Goal: Task Accomplishment & Management: Complete application form

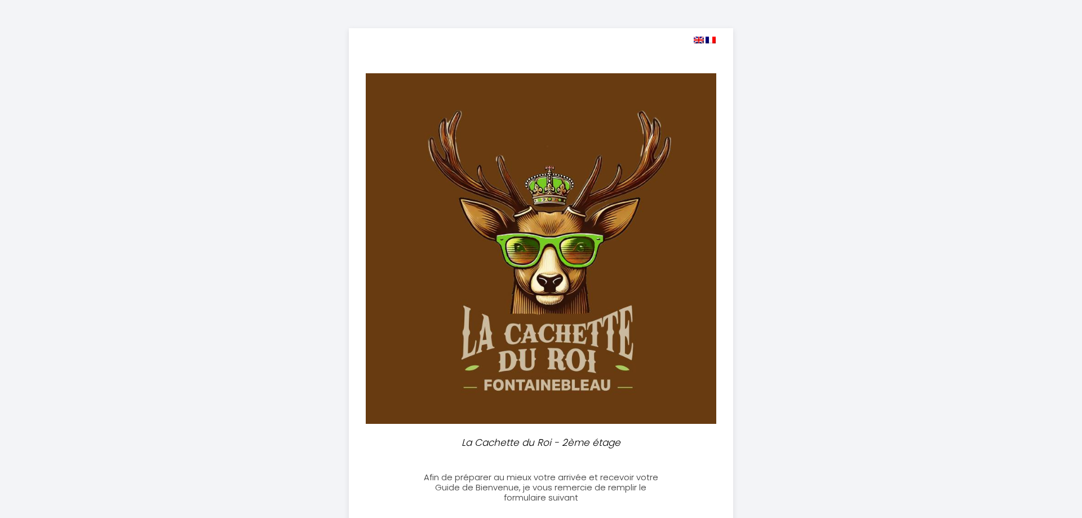
select select
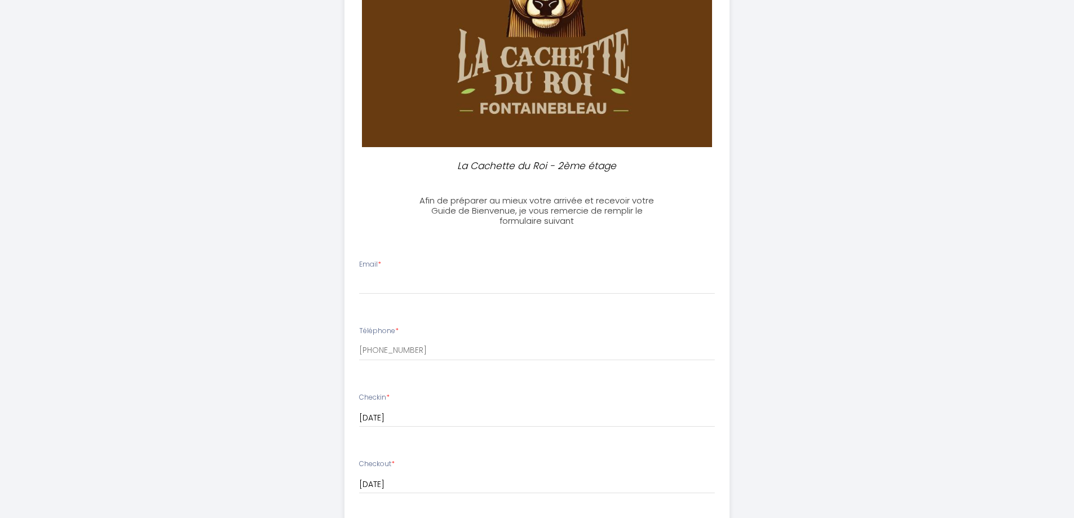
scroll to position [338, 0]
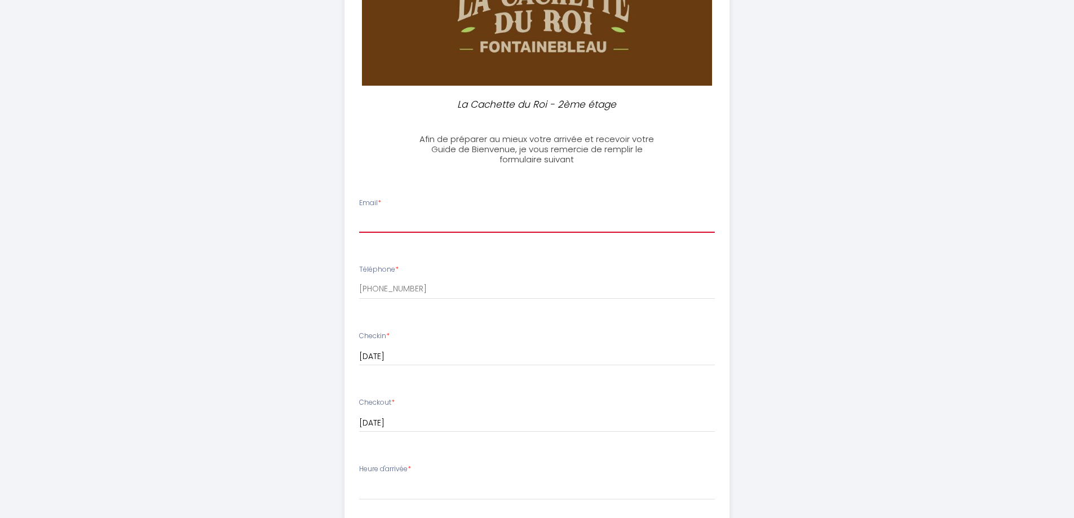
click at [523, 219] on input "Email *" at bounding box center [537, 223] width 356 height 20
type input "[EMAIL_ADDRESS][DOMAIN_NAME]"
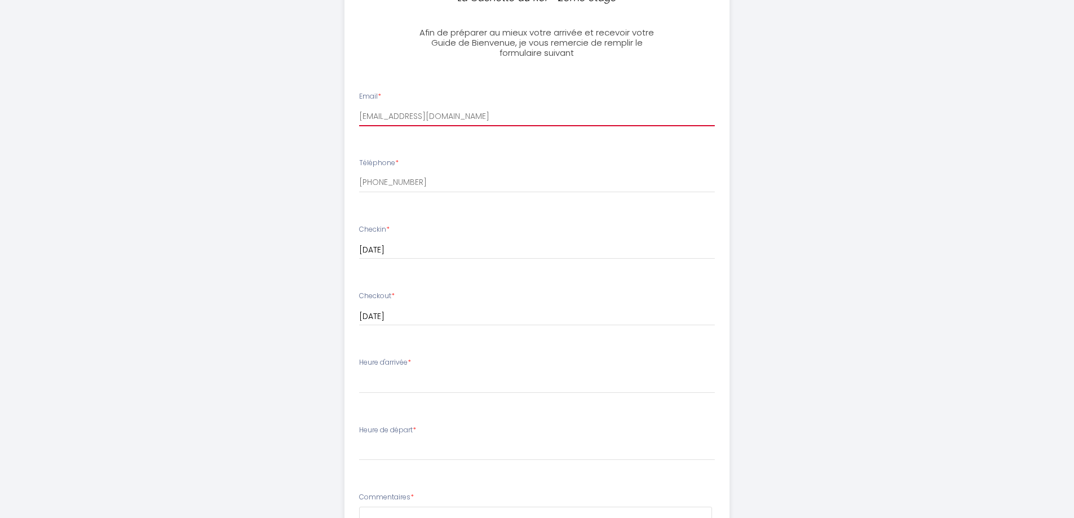
scroll to position [451, 0]
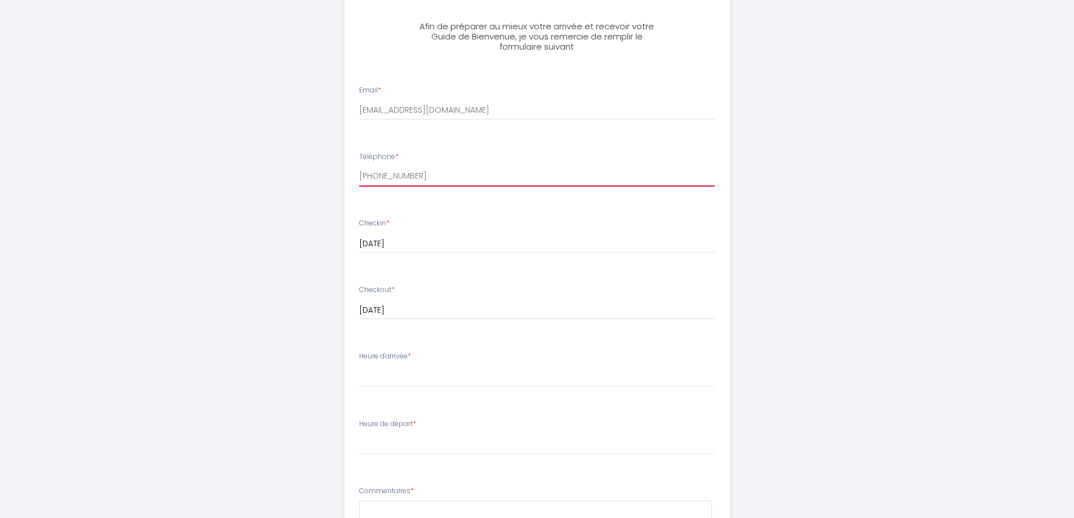
click at [436, 179] on input "[PHONE_NUMBER]" at bounding box center [537, 176] width 356 height 20
drag, startPoint x: 436, startPoint y: 179, endPoint x: 327, endPoint y: 178, distance: 109.4
click at [327, 178] on div "La Cachette du Roi - 2ème étage Afin de préparer au mieux votre arrivée et rece…" at bounding box center [537, 164] width 577 height 1231
type input "+33388"
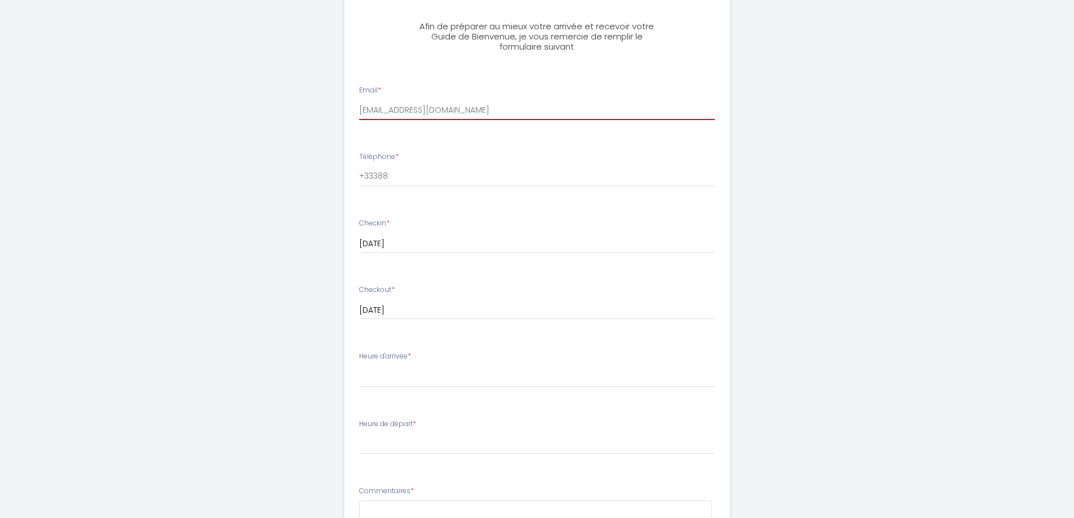
click at [463, 114] on input "[EMAIL_ADDRESS][DOMAIN_NAME]" at bounding box center [537, 110] width 356 height 20
type input "[EMAIL_ADDRESS][DOMAIN_NAME]"
drag, startPoint x: 423, startPoint y: 172, endPoint x: 308, endPoint y: 178, distance: 115.1
click at [308, 178] on div "La Cachette du Roi - 2ème étage Afin de préparer au mieux votre arrivée et rece…" at bounding box center [537, 164] width 577 height 1231
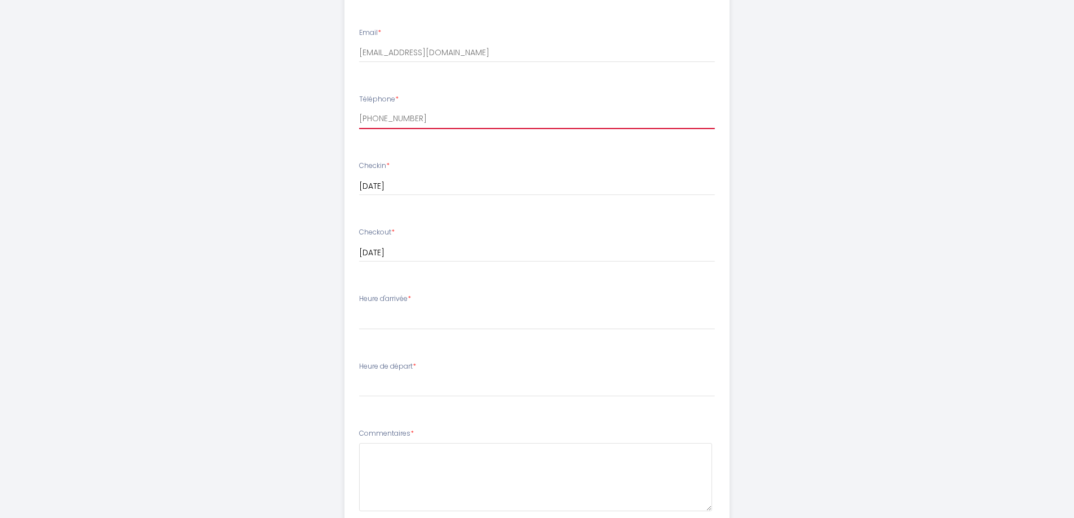
scroll to position [507, 0]
type input "[PHONE_NUMBER]"
click at [422, 312] on select "16:00 16:30 17:00 17:30 18:00 18:30 19:00 19:30 20:00 20:30 21:00 21:30 22:00 2…" at bounding box center [537, 320] width 356 height 21
select select "18:00"
click at [359, 310] on select "16:00 16:30 17:00 17:30 18:00 18:30 19:00 19:30 20:00 20:30 21:00 21:30 22:00 2…" at bounding box center [537, 320] width 356 height 21
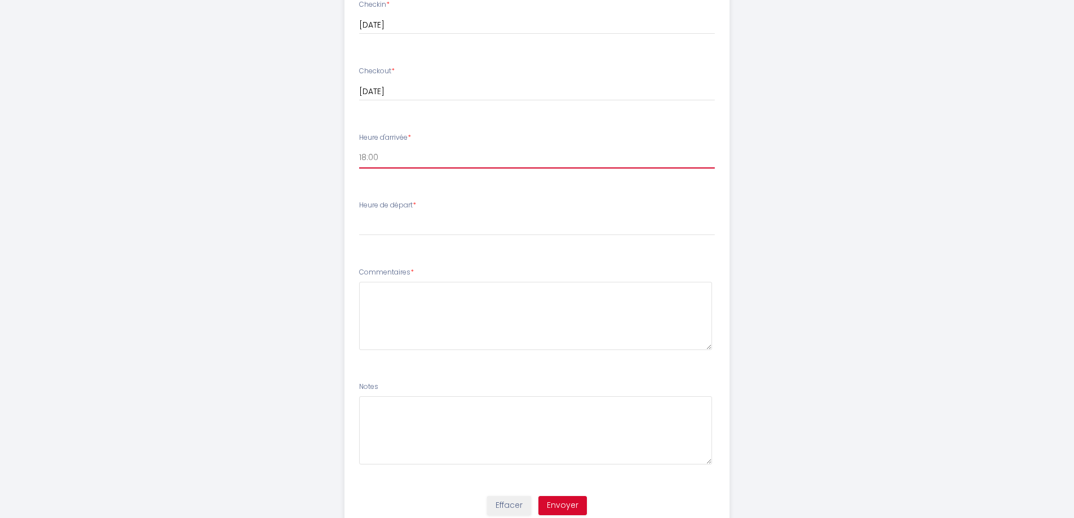
scroll to position [677, 0]
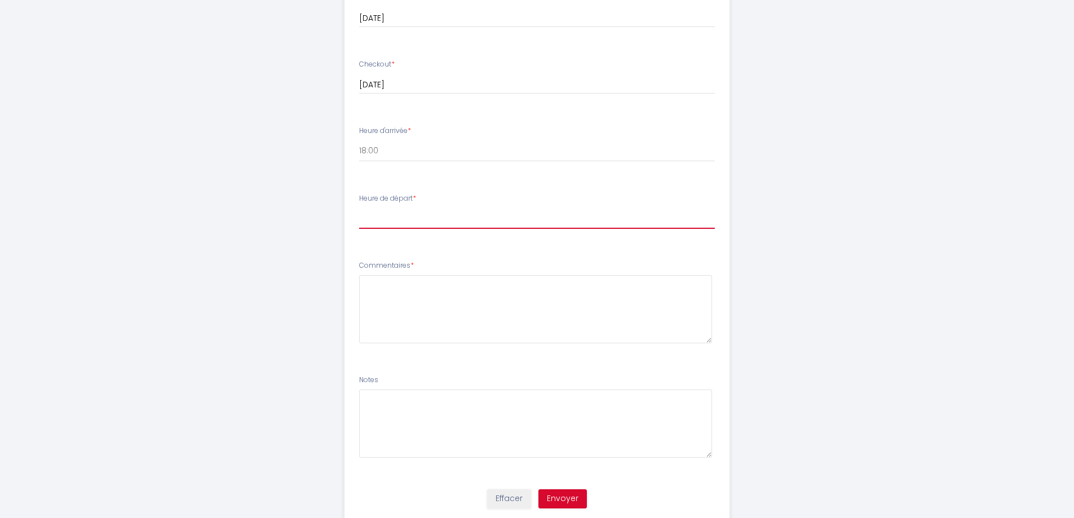
click at [418, 213] on select "00:00 00:30 01:00 01:30 02:00 02:30 03:00 03:30 04:00 04:30 05:00 05:30 06:00 0…" at bounding box center [537, 217] width 356 height 21
select select "07:30"
click at [359, 207] on select "00:00 00:30 01:00 01:30 02:00 02:30 03:00 03:30 04:00 04:30 05:00 05:30 06:00 0…" at bounding box center [537, 217] width 356 height 21
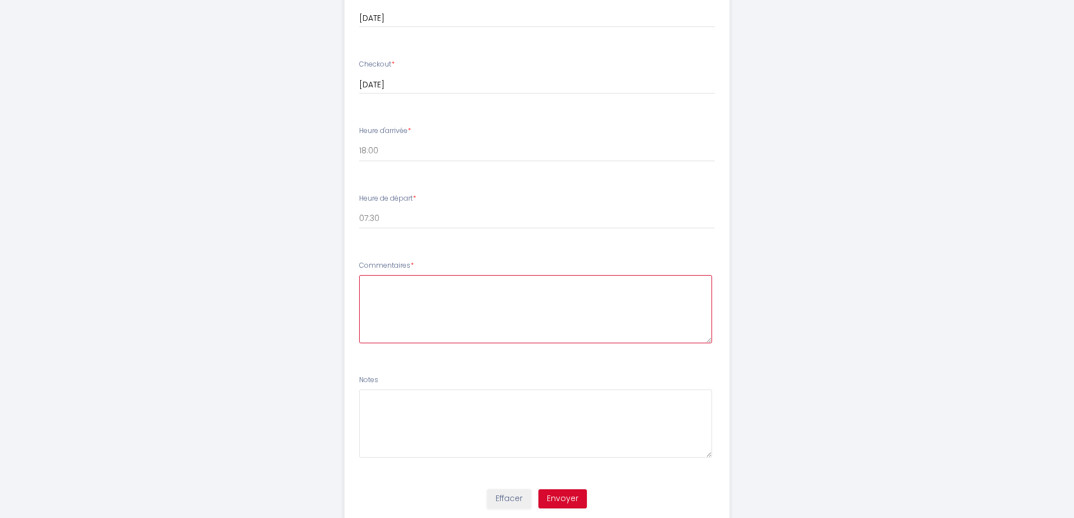
click at [425, 307] on textarea at bounding box center [535, 309] width 353 height 68
click at [569, 282] on textarea "Réservation pour [PERSON_NAME] -" at bounding box center [535, 309] width 353 height 68
paste textarea "6 48 54 44 08"
type textarea "Réservation pour [PERSON_NAME] - 06 48 54 44 08"
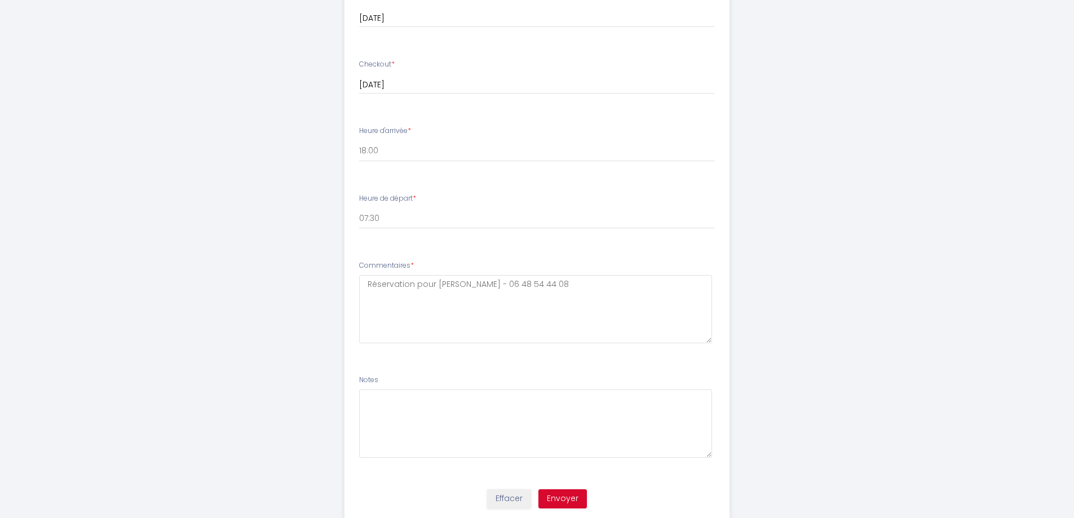
scroll to position [713, 0]
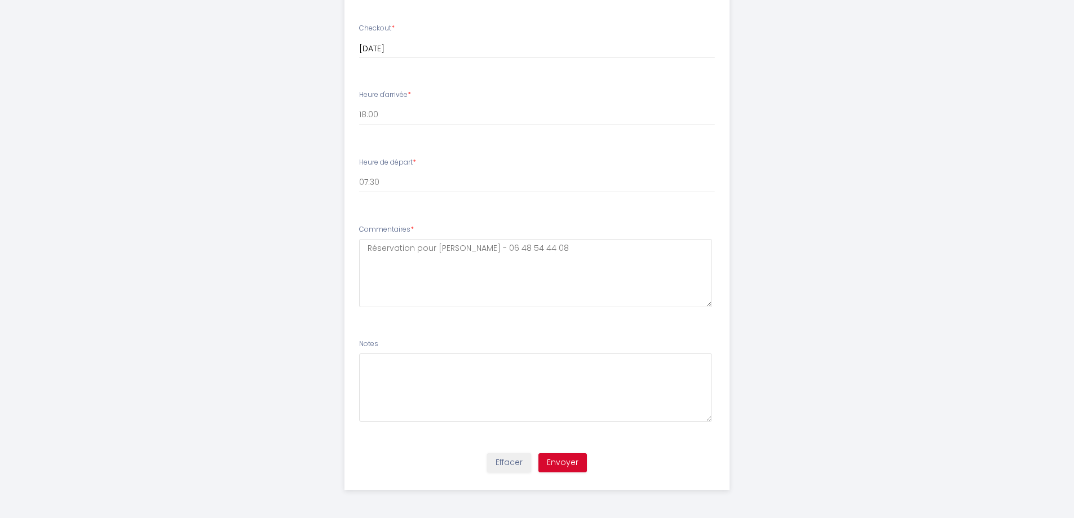
click at [546, 473] on div "Effacer Envoyer" at bounding box center [537, 468] width 399 height 43
click at [561, 462] on button "Envoyer" at bounding box center [562, 462] width 48 height 19
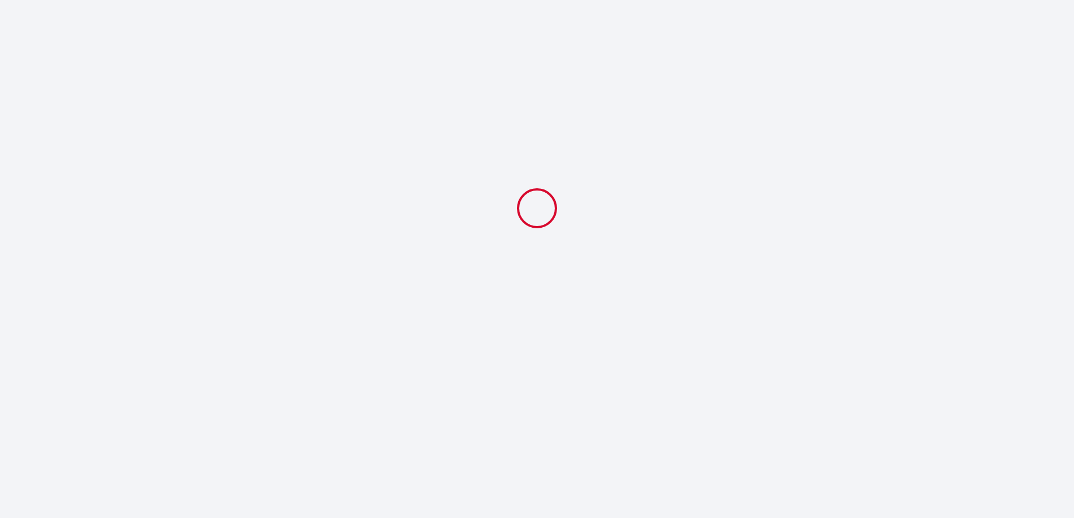
select select "18:00"
select select "07:30"
